Goal: Navigation & Orientation: Find specific page/section

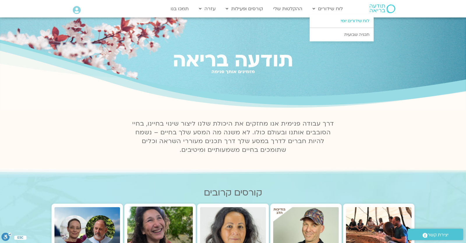
click at [323, 22] on link "לוח שידורים יומי" at bounding box center [342, 20] width 64 height 13
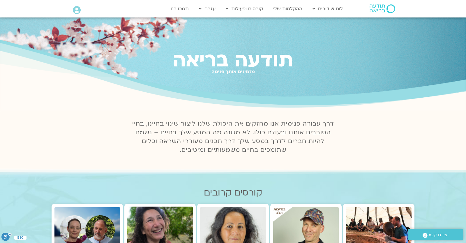
scroll to position [102, 0]
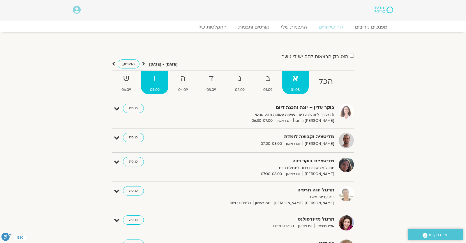
click at [152, 80] on strong "ו" at bounding box center [154, 78] width 27 height 13
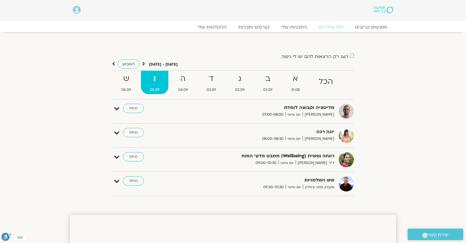
click at [75, 8] on icon at bounding box center [77, 10] width 8 height 8
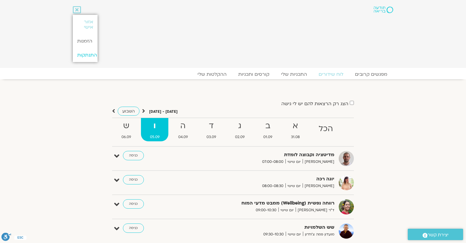
click at [88, 52] on link "התנתקות" at bounding box center [85, 55] width 24 height 14
